Goal: Transaction & Acquisition: Purchase product/service

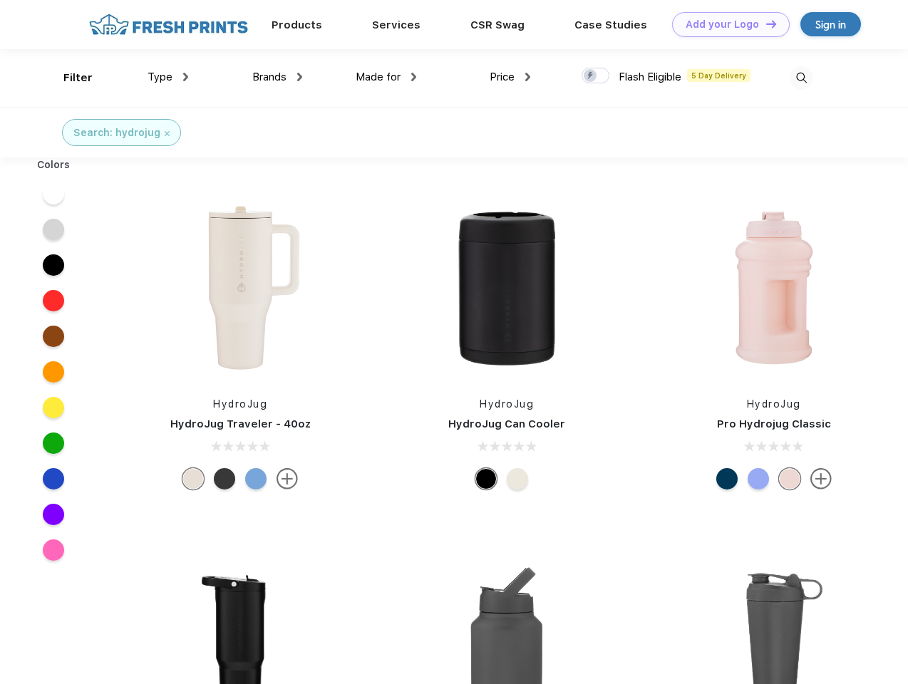
click at [725, 24] on link "Add your Logo Design Tool" at bounding box center [731, 24] width 118 height 25
click at [0, 0] on div "Design Tool" at bounding box center [0, 0] width 0 height 0
click at [765, 24] on link "Add your Logo Design Tool" at bounding box center [731, 24] width 118 height 25
click at [68, 78] on div "Filter" at bounding box center [77, 78] width 29 height 16
click at [168, 77] on span "Type" at bounding box center [160, 77] width 25 height 13
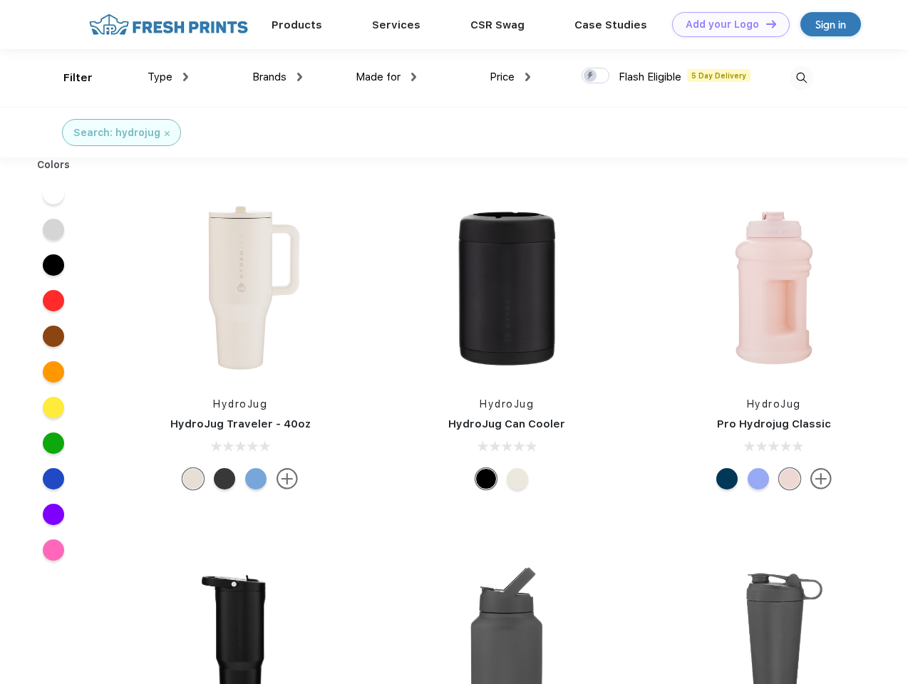
click at [277, 77] on span "Brands" at bounding box center [269, 77] width 34 height 13
click at [386, 77] on span "Made for" at bounding box center [378, 77] width 45 height 13
click at [510, 77] on span "Price" at bounding box center [502, 77] width 25 height 13
click at [596, 76] on div at bounding box center [596, 76] width 28 height 16
click at [591, 76] on input "checkbox" at bounding box center [586, 71] width 9 height 9
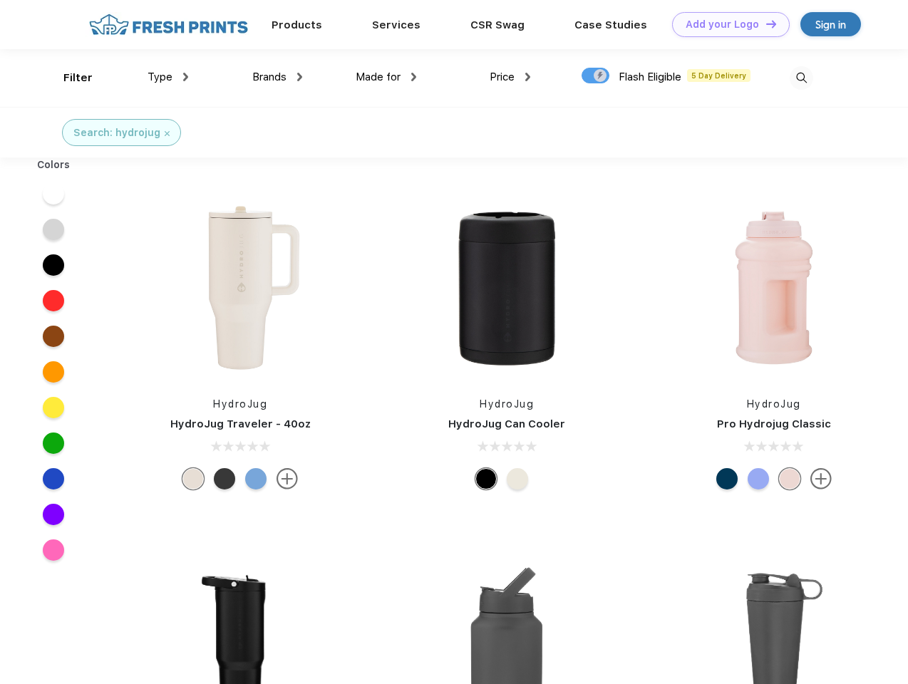
click at [801, 78] on img at bounding box center [802, 78] width 24 height 24
